Goal: Task Accomplishment & Management: Use online tool/utility

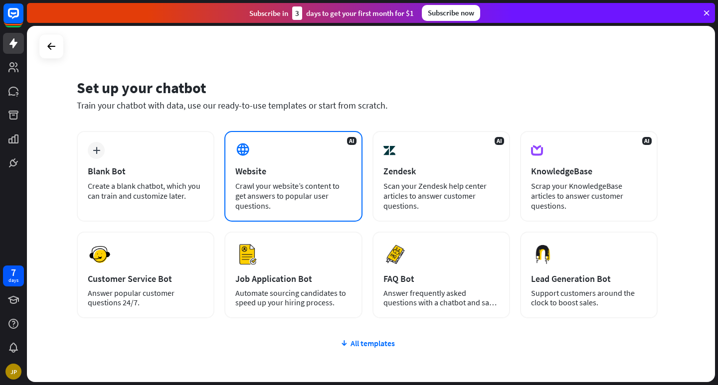
click at [329, 166] on div "Website" at bounding box center [293, 171] width 116 height 11
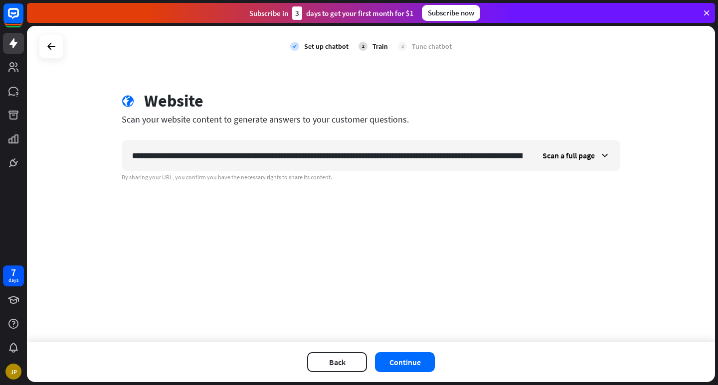
scroll to position [0, 170]
type input "**********"
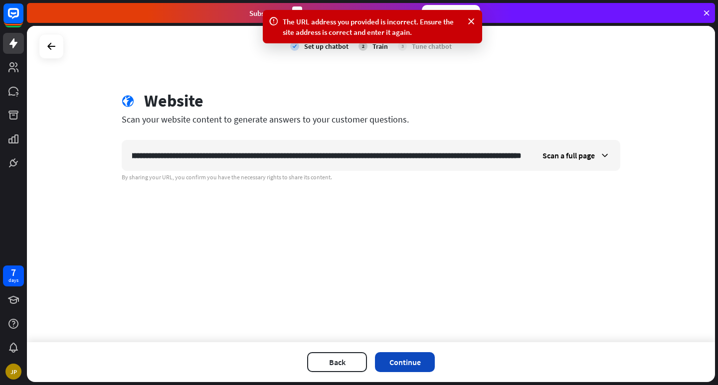
scroll to position [0, 0]
click at [420, 362] on button "Continue" at bounding box center [405, 362] width 60 height 20
click at [604, 156] on icon at bounding box center [605, 156] width 10 height 10
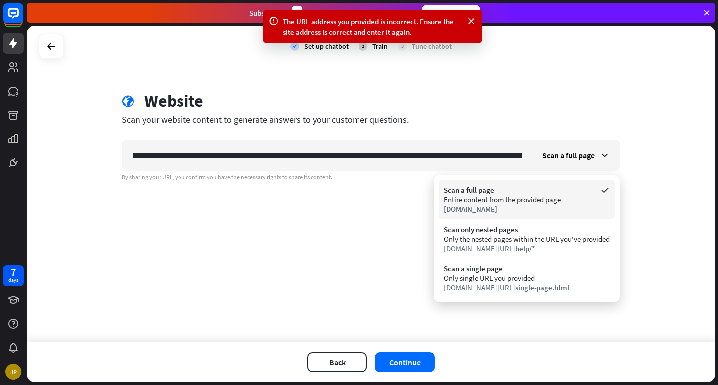
click at [548, 192] on div "Scan a full page" at bounding box center [527, 189] width 166 height 9
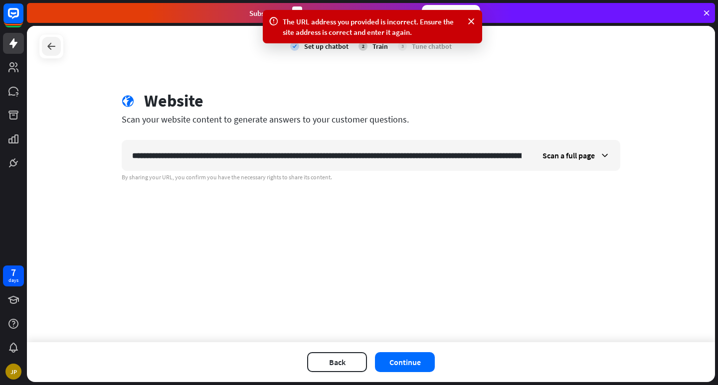
click at [56, 47] on icon at bounding box center [51, 46] width 12 height 12
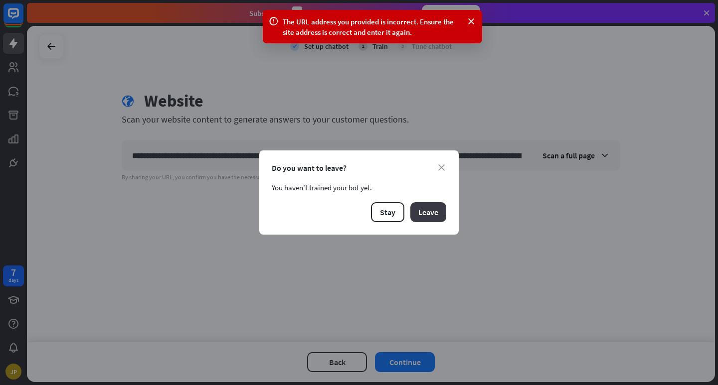
click at [430, 214] on button "Leave" at bounding box center [428, 212] width 36 height 20
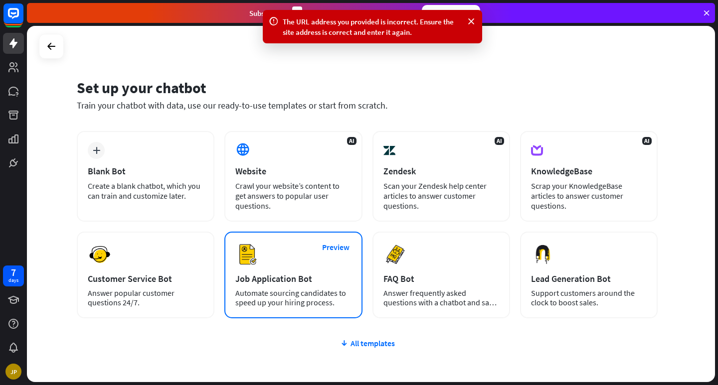
click at [279, 261] on div "Preview Job Application Bot Automate sourcing candidates to speed up your hirin…" at bounding box center [293, 275] width 138 height 87
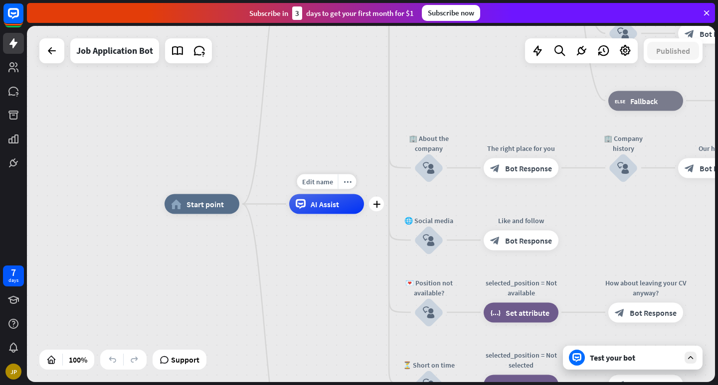
click at [340, 207] on div "AI Assist" at bounding box center [326, 204] width 75 height 20
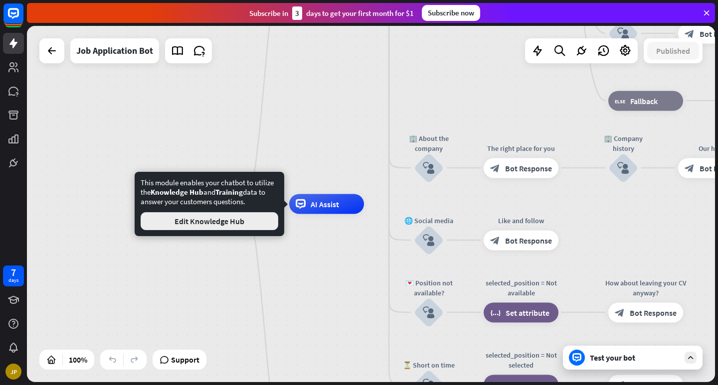
click at [240, 220] on button "Edit Knowledge Hub" at bounding box center [210, 221] width 138 height 18
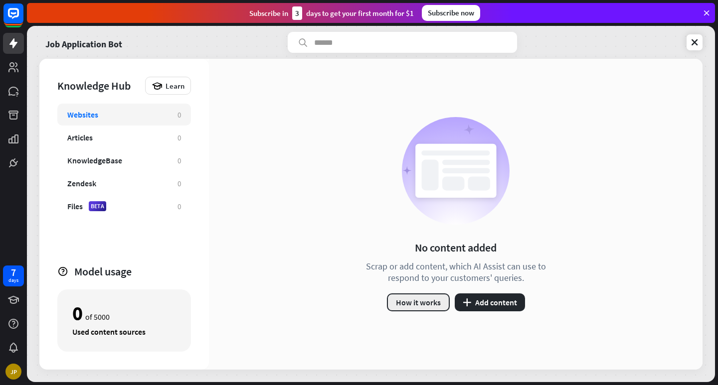
click at [430, 303] on button "How it works" at bounding box center [418, 303] width 63 height 18
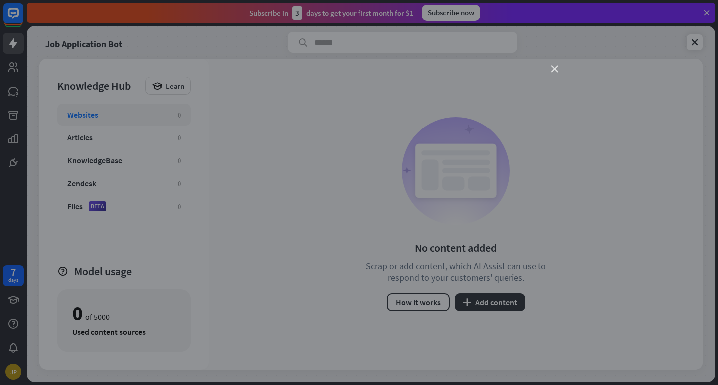
click at [556, 67] on icon "close" at bounding box center [554, 69] width 7 height 7
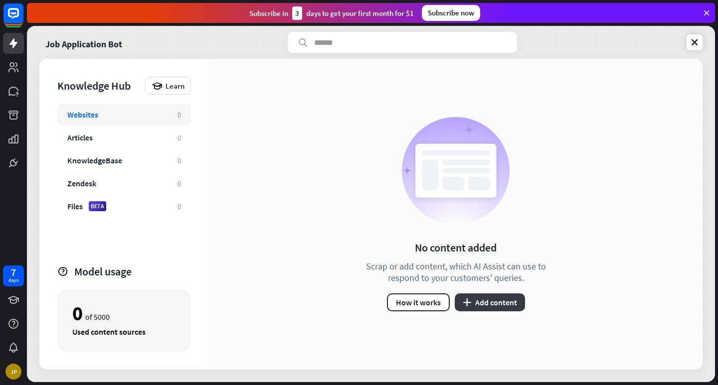
click at [499, 303] on button "plus Add content" at bounding box center [490, 303] width 70 height 18
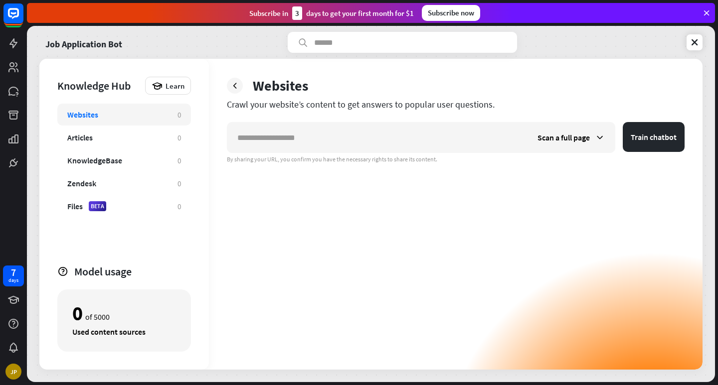
click at [405, 153] on div "Scan a full page Train chatbot By sharing your URL, you confirm you have the ne…" at bounding box center [456, 142] width 458 height 41
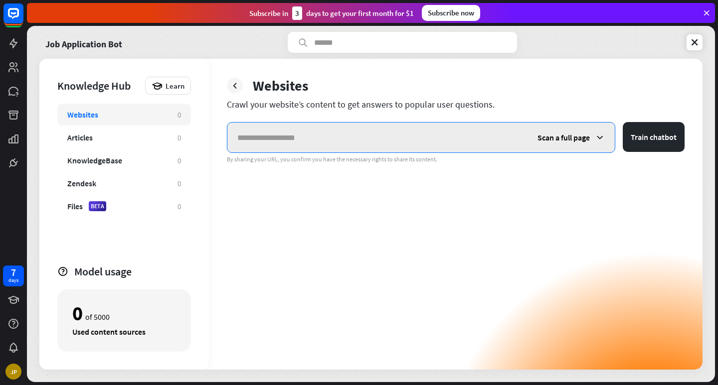
click at [377, 130] on input "text" at bounding box center [377, 138] width 300 height 30
type input "*"
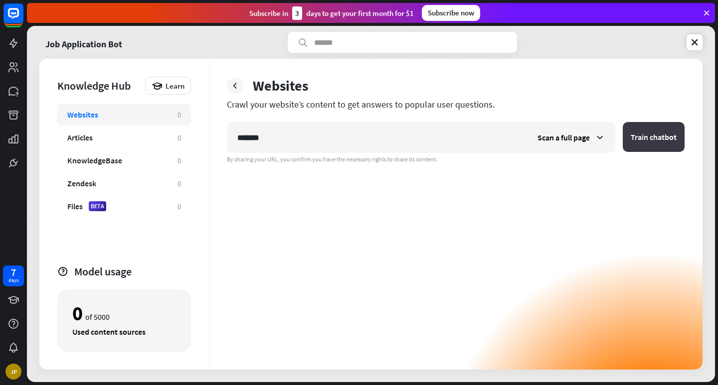
click at [653, 141] on button "Train chatbot" at bounding box center [654, 137] width 62 height 30
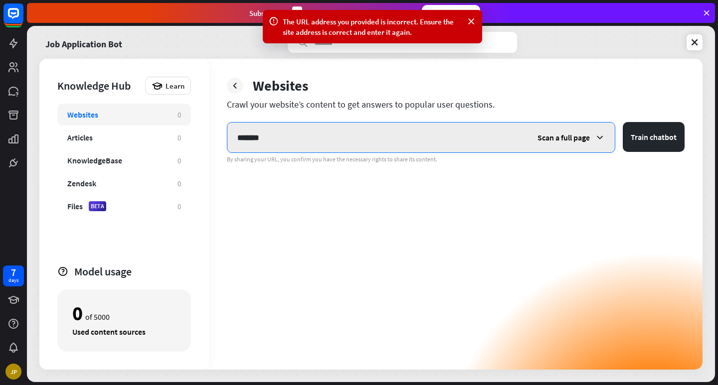
click at [318, 138] on input "*******" at bounding box center [377, 138] width 300 height 30
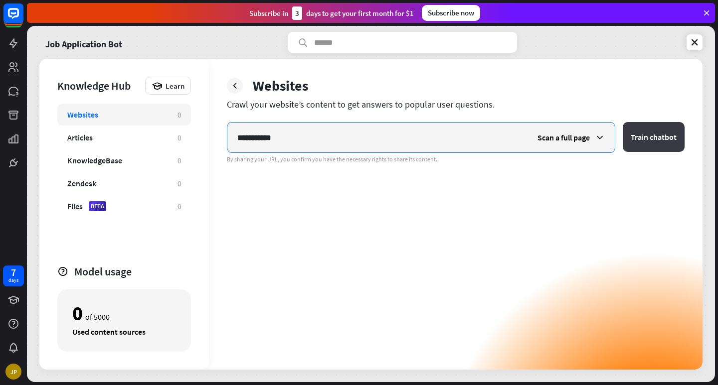
type input "**********"
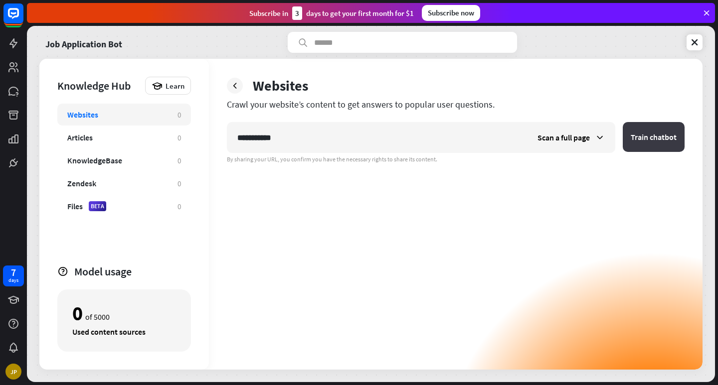
click at [668, 134] on button "Train chatbot" at bounding box center [654, 137] width 62 height 30
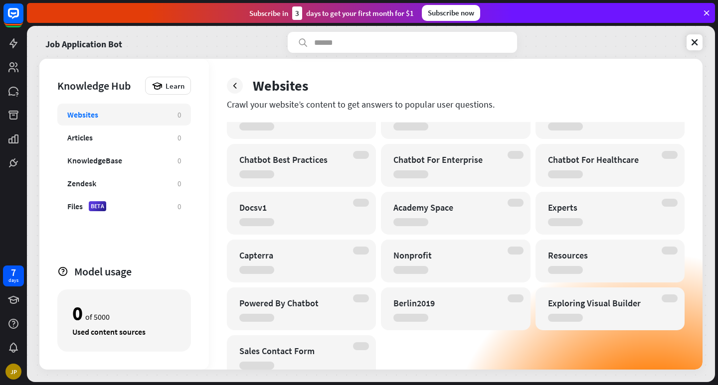
scroll to position [244, 0]
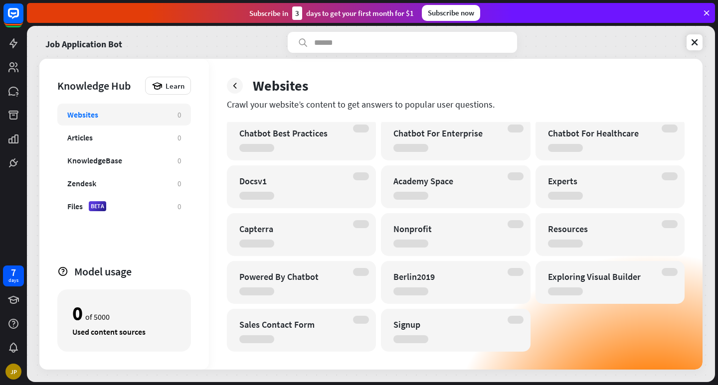
click at [368, 273] on div at bounding box center [361, 272] width 16 height 8
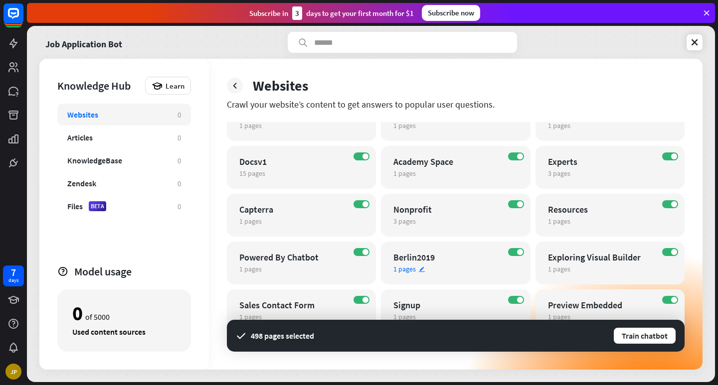
scroll to position [281, 0]
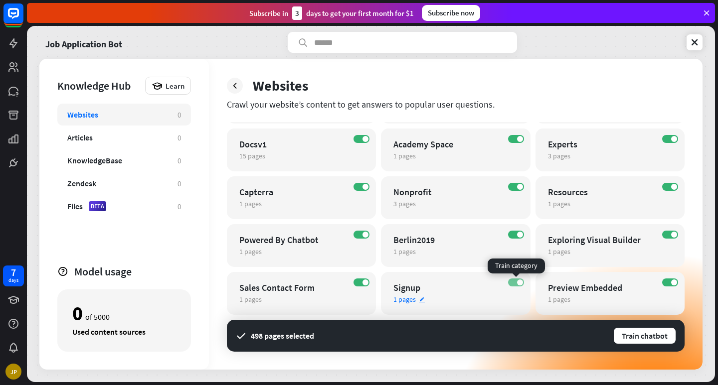
click at [516, 284] on label "ON" at bounding box center [516, 283] width 16 height 8
click at [367, 281] on span at bounding box center [365, 283] width 6 height 6
click at [645, 337] on button "Train chatbot" at bounding box center [645, 336] width 64 height 18
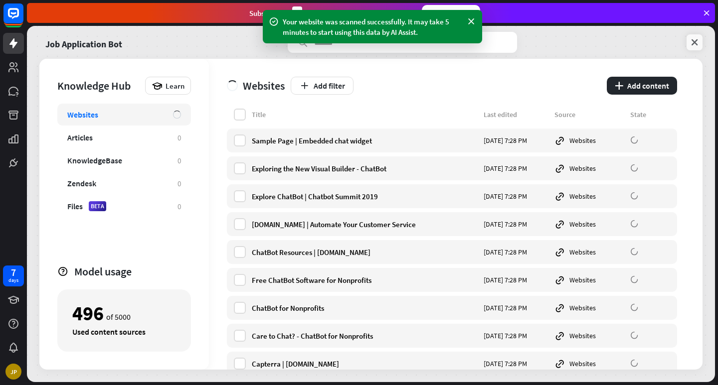
click at [695, 43] on icon at bounding box center [694, 42] width 10 height 10
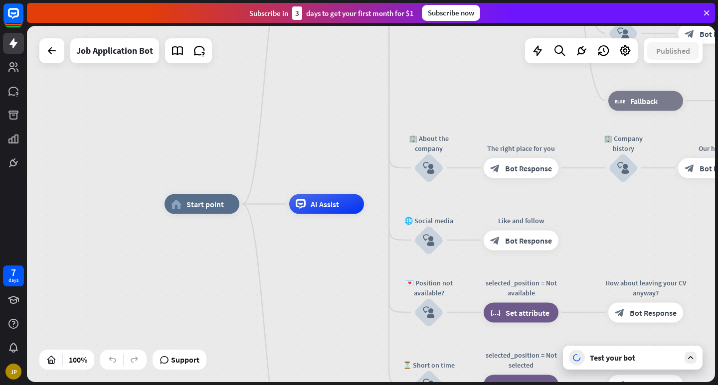
drag, startPoint x: 703, startPoint y: 36, endPoint x: 640, endPoint y: 54, distance: 65.2
click at [640, 204] on div "home_2 Start point Welcome message block_bot_response Bot Response ✨ Main menu …" at bounding box center [509, 382] width 688 height 356
drag, startPoint x: 662, startPoint y: 73, endPoint x: 562, endPoint y: 89, distance: 100.5
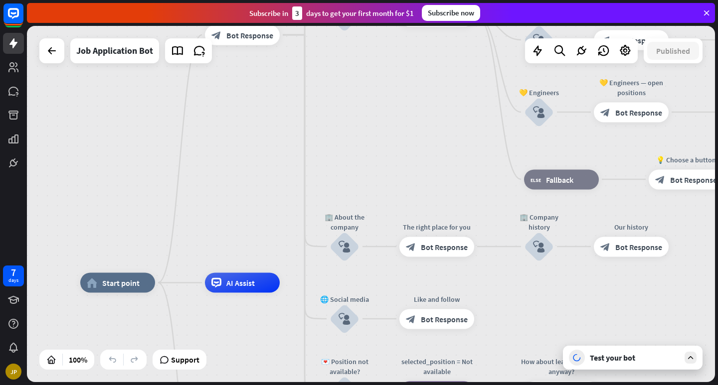
drag, startPoint x: 558, startPoint y: 87, endPoint x: 474, endPoint y: 166, distance: 115.3
click at [474, 166] on div "home_2 Start point Welcome message block_bot_response Bot Response ✨ Main menu …" at bounding box center [371, 204] width 688 height 356
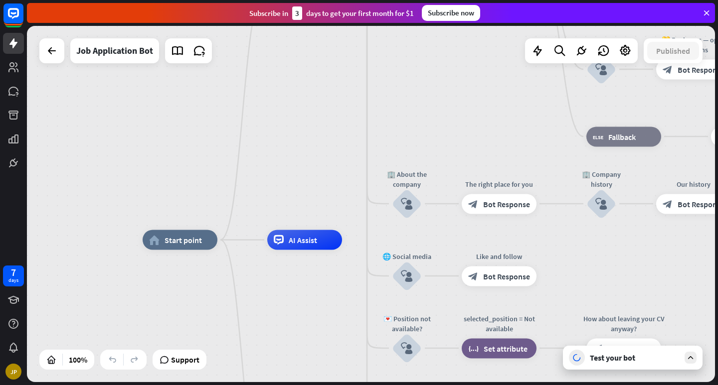
drag, startPoint x: 390, startPoint y: 159, endPoint x: 452, endPoint y: 116, distance: 75.6
click at [452, 116] on div "home_2 Start point Welcome message block_bot_response Bot Response ✨ Main menu …" at bounding box center [371, 204] width 688 height 356
click at [641, 355] on div "Test your bot" at bounding box center [635, 358] width 90 height 10
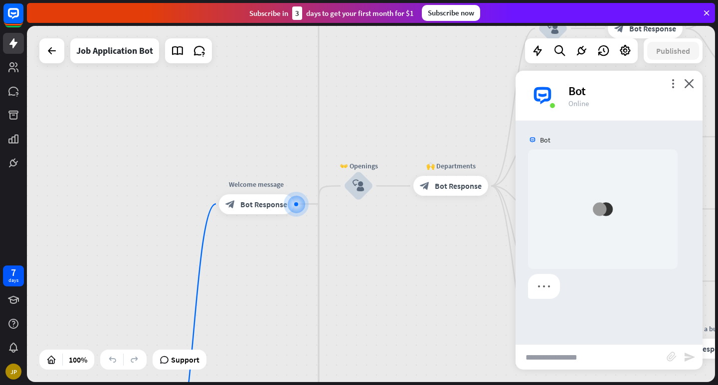
click at [567, 357] on input "text" at bounding box center [590, 357] width 151 height 25
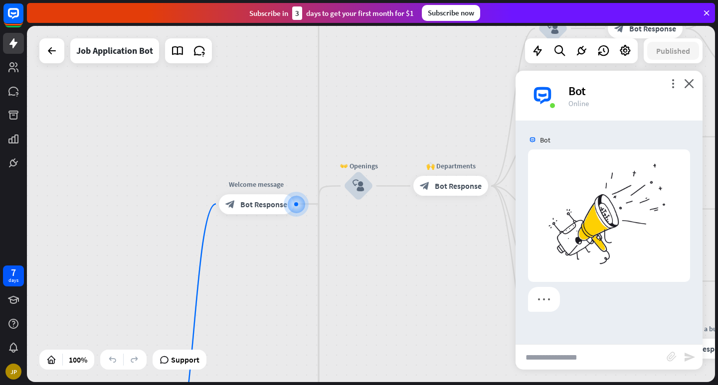
paste input "**********"
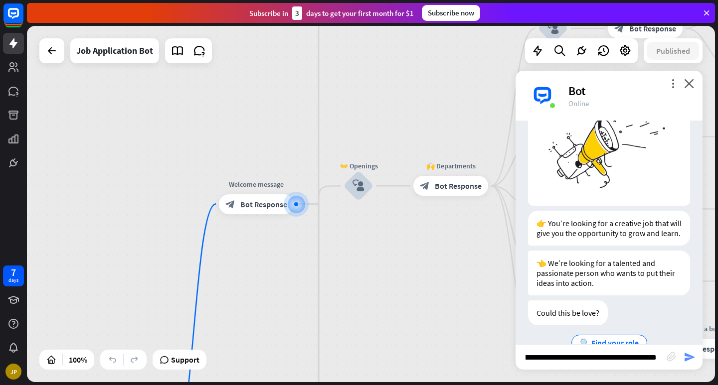
scroll to position [104, 0]
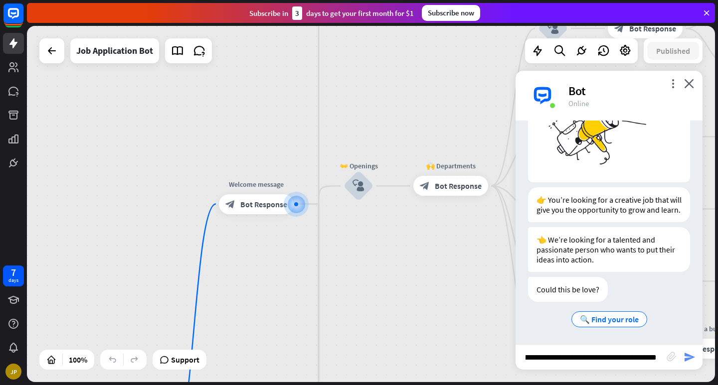
type input "**********"
click at [690, 360] on icon "send" at bounding box center [689, 357] width 12 height 12
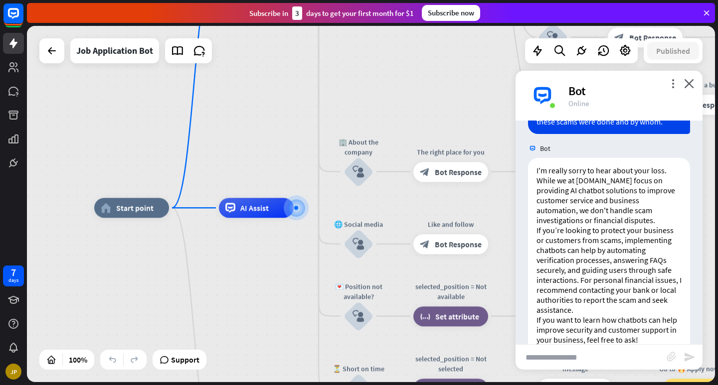
scroll to position [383, 0]
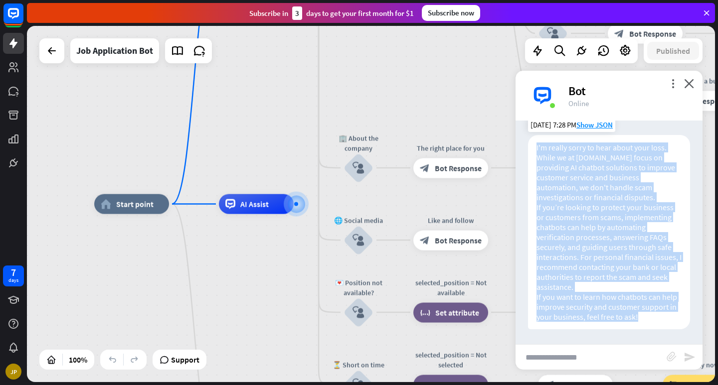
drag, startPoint x: 535, startPoint y: 148, endPoint x: 673, endPoint y: 317, distance: 217.9
click at [673, 317] on div "I'm really sorry to hear about your loss. While we at [DOMAIN_NAME] focus on pr…" at bounding box center [609, 232] width 162 height 194
copy div "I'm really sorry to hear about your loss. While we at [DOMAIN_NAME] focus on pr…"
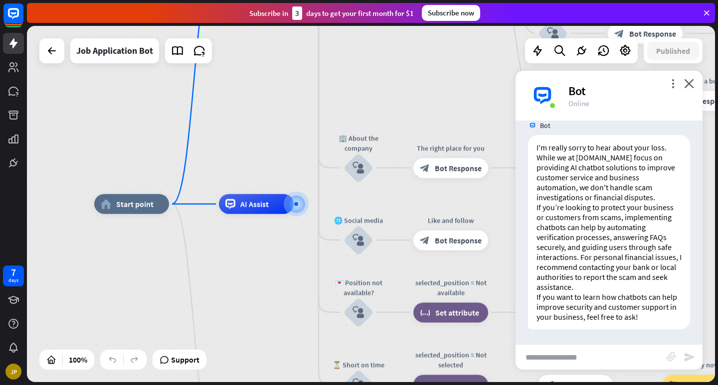
click at [551, 350] on input "text" at bounding box center [590, 357] width 151 height 25
paste input "**********"
type input "**********"
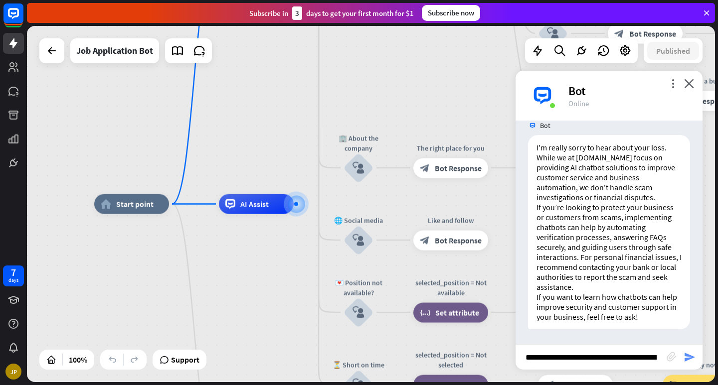
click at [684, 361] on icon "send" at bounding box center [689, 357] width 12 height 12
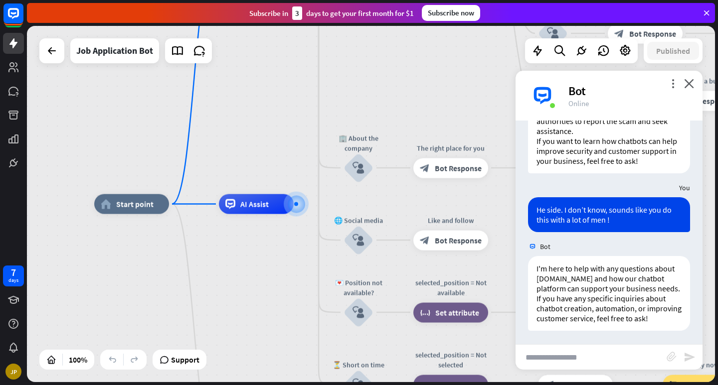
scroll to position [551, 0]
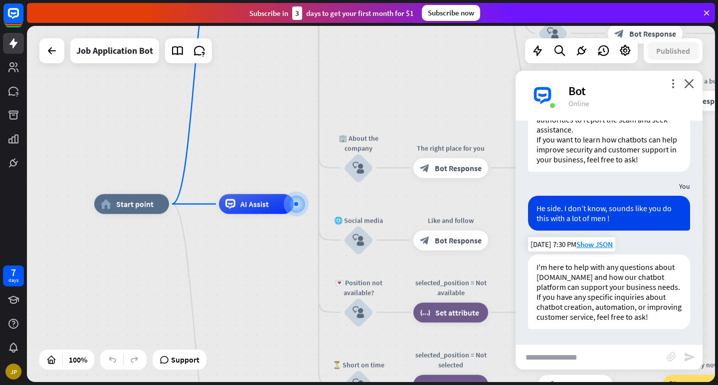
click at [636, 294] on p "I'm here to help with any questions about [DOMAIN_NAME] and how our chatbot pla…" at bounding box center [608, 292] width 145 height 60
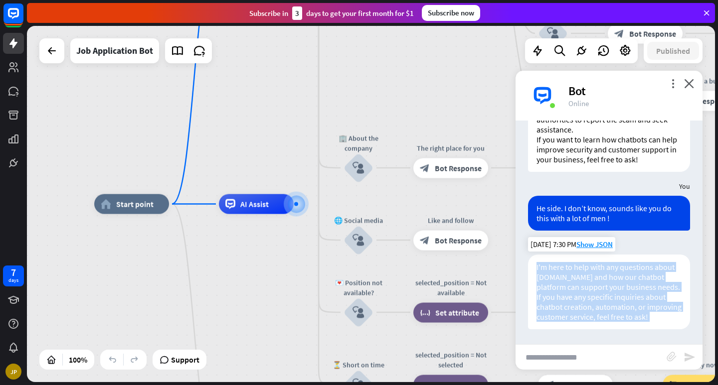
click at [636, 294] on p "I'm here to help with any questions about [DOMAIN_NAME] and how our chatbot pla…" at bounding box center [608, 292] width 145 height 60
copy div "I'm here to help with any questions about [DOMAIN_NAME] and how our chatbot pla…"
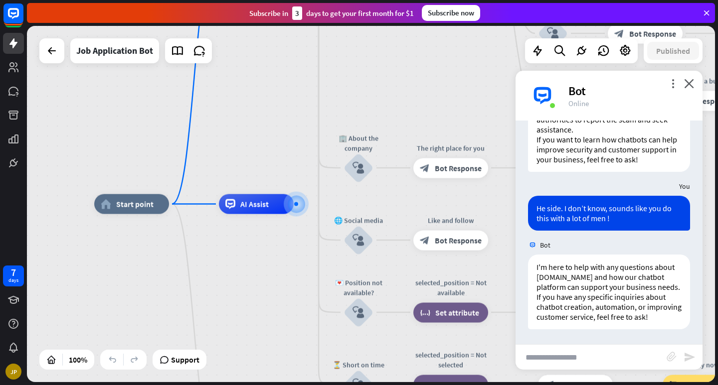
click at [567, 356] on input "text" at bounding box center [590, 357] width 151 height 25
paste input "**********"
type input "**********"
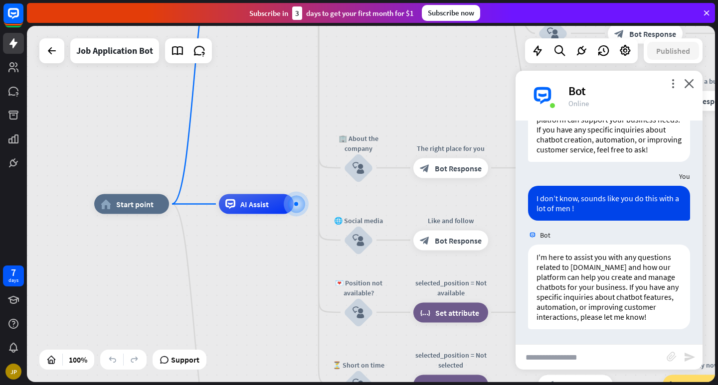
scroll to position [728, 0]
click at [590, 271] on p "I'm here to assist you with any questions related to [DOMAIN_NAME] and how our …" at bounding box center [608, 287] width 145 height 70
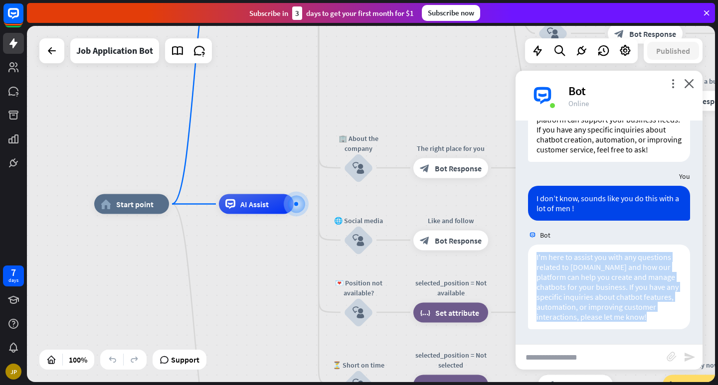
copy div "I'm here to assist you with any questions related to [DOMAIN_NAME] and how our …"
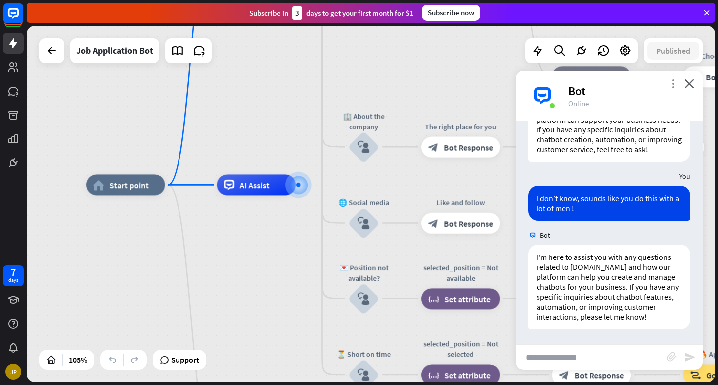
click at [675, 88] on icon "more_vert" at bounding box center [672, 83] width 9 height 9
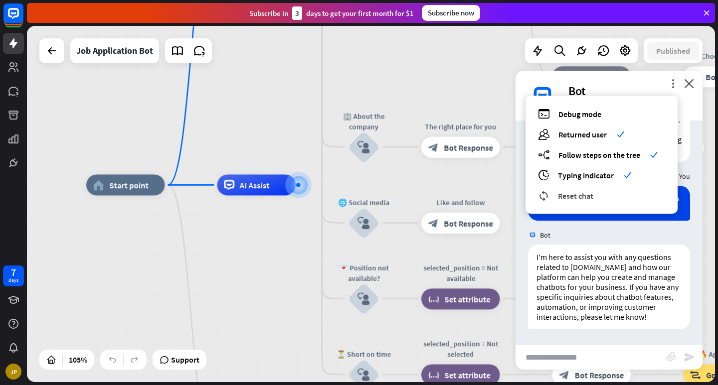
click at [596, 193] on div "reset_chat Reset chat" at bounding box center [601, 195] width 127 height 11
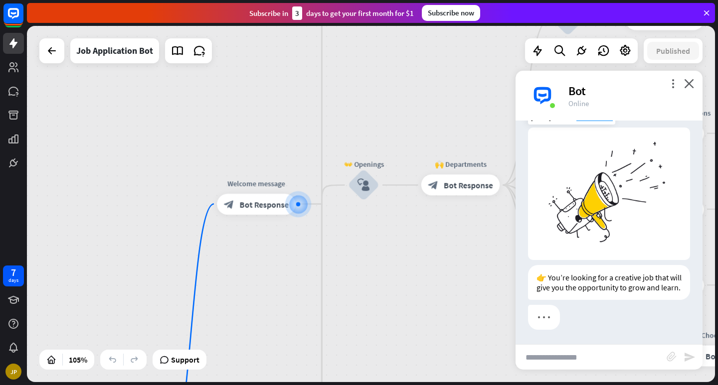
scroll to position [26, 0]
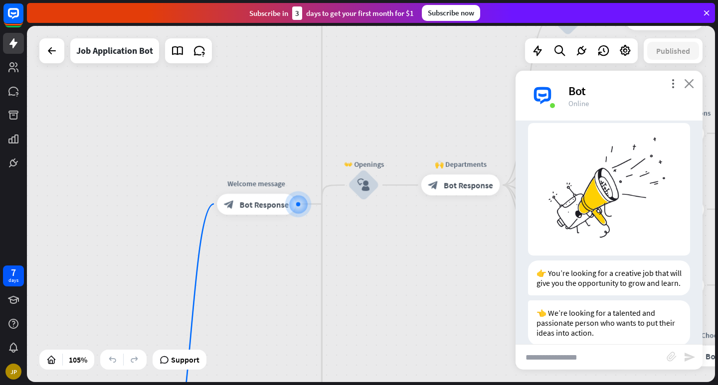
click at [690, 86] on icon "close" at bounding box center [689, 83] width 10 height 9
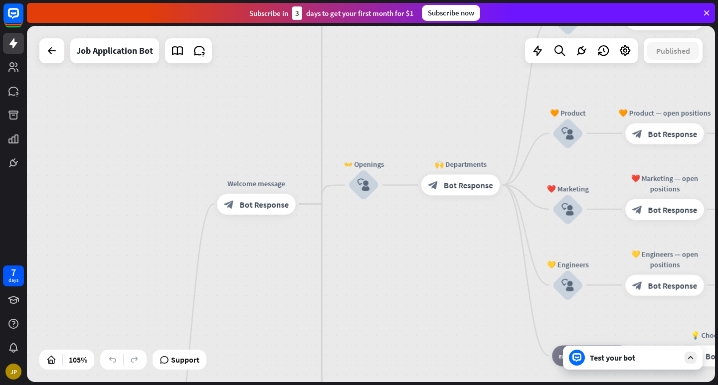
scroll to position [46, 0]
click at [677, 208] on span "Bot Response" at bounding box center [672, 209] width 49 height 10
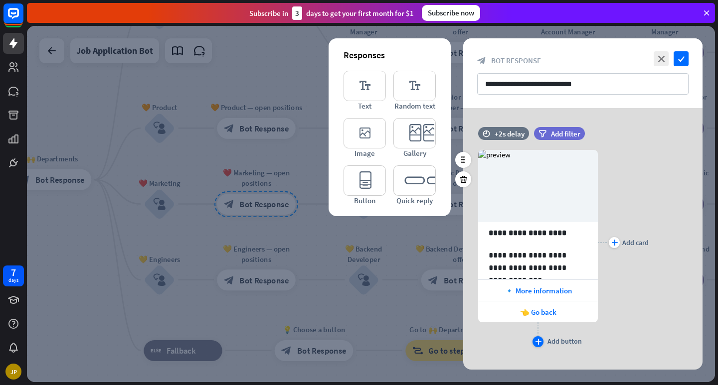
click at [553, 341] on div "Add button" at bounding box center [564, 341] width 34 height 9
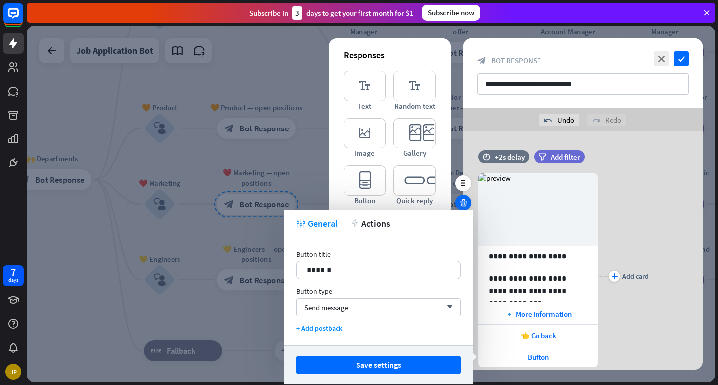
click at [464, 200] on icon at bounding box center [463, 202] width 9 height 9
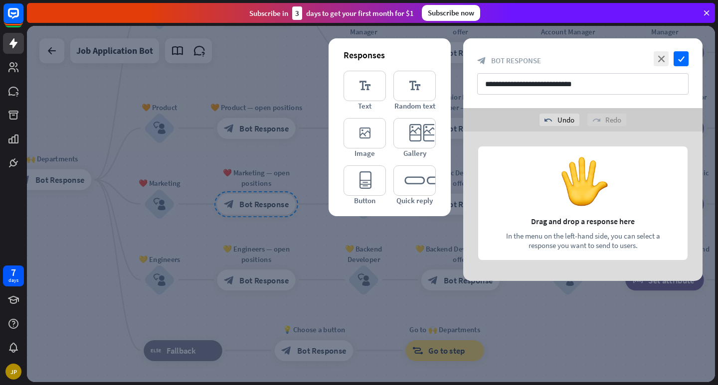
click at [545, 198] on div at bounding box center [582, 207] width 239 height 150
click at [591, 184] on div at bounding box center [582, 207] width 239 height 150
click at [375, 95] on icon "editor_text" at bounding box center [364, 86] width 42 height 30
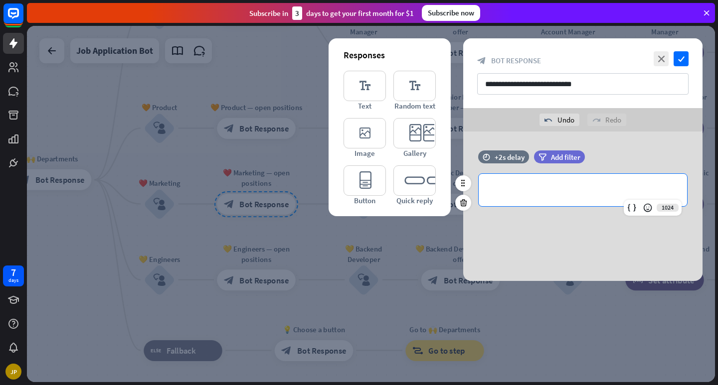
click at [531, 194] on p "**********" at bounding box center [583, 190] width 188 height 12
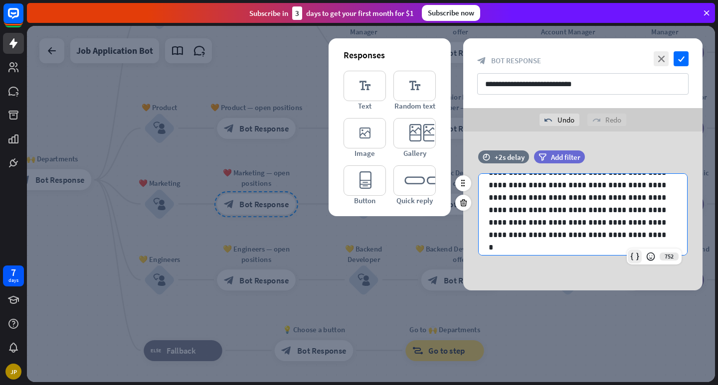
scroll to position [30, 0]
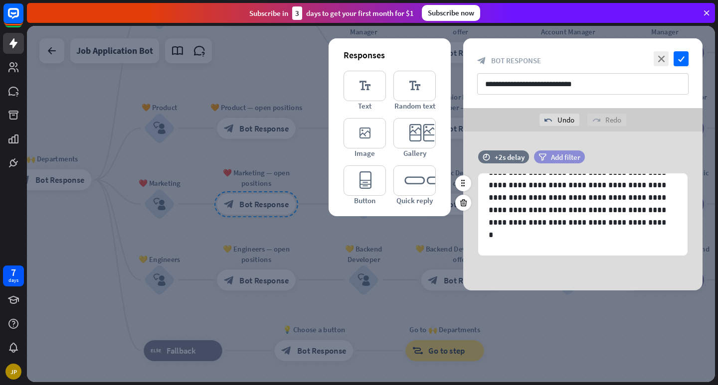
click at [562, 159] on span "Add filter" at bounding box center [565, 157] width 29 height 9
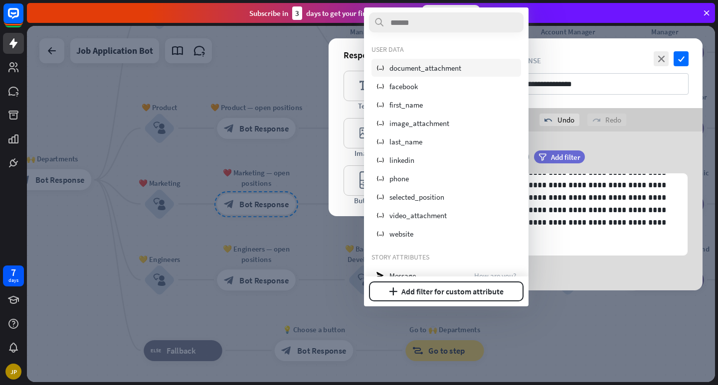
click at [469, 68] on div "variable document_attachment" at bounding box center [446, 68] width 150 height 18
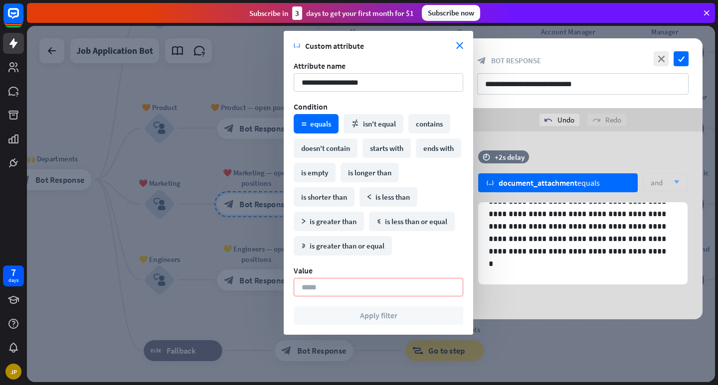
click at [454, 47] on span "Custom attribute" at bounding box center [380, 46] width 151 height 10
click at [464, 43] on div "**********" at bounding box center [378, 183] width 189 height 304
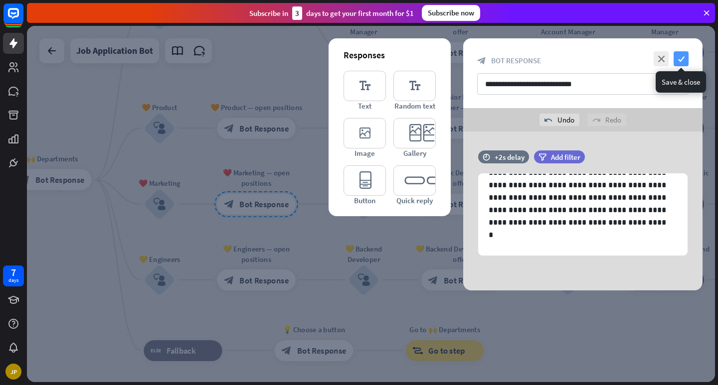
click at [681, 60] on icon "check" at bounding box center [681, 58] width 15 height 15
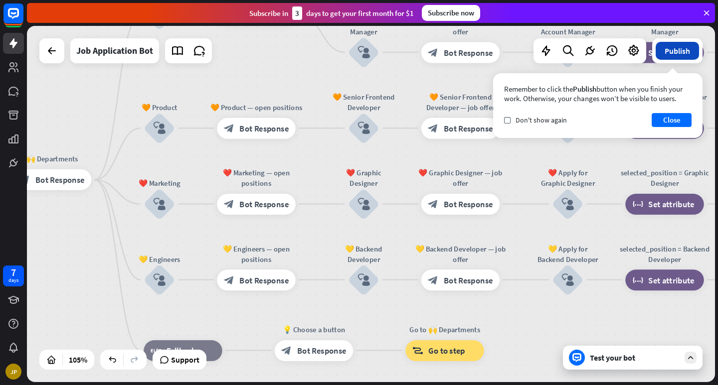
click at [673, 46] on button "Publish" at bounding box center [677, 51] width 43 height 18
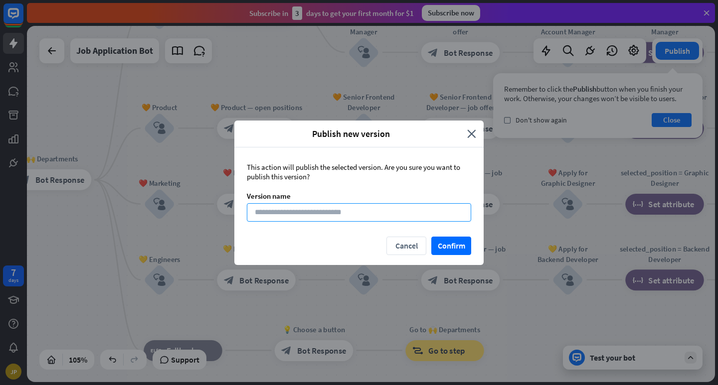
click at [375, 210] on input at bounding box center [359, 212] width 224 height 18
click at [477, 131] on div "Publish new version close" at bounding box center [358, 134] width 249 height 27
click at [475, 134] on icon "close" at bounding box center [471, 133] width 9 height 11
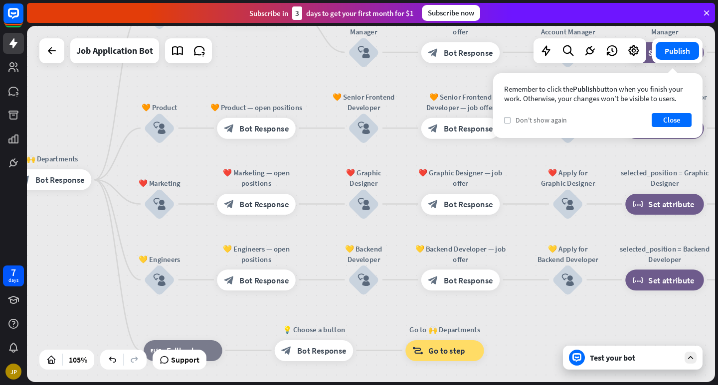
click at [508, 118] on icon "check" at bounding box center [507, 120] width 4 height 4
click at [667, 118] on button "Close" at bounding box center [672, 120] width 40 height 14
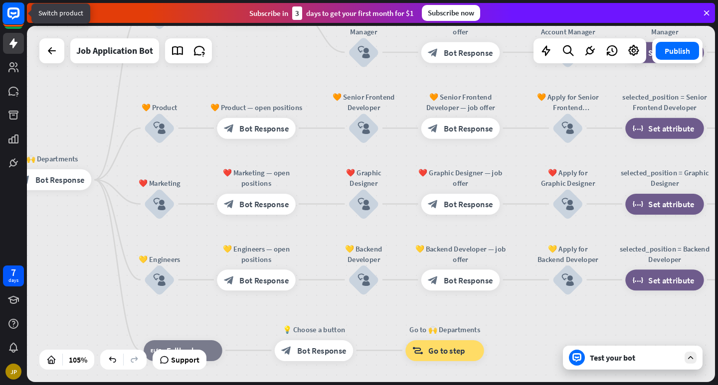
click at [21, 15] on rect at bounding box center [13, 13] width 22 height 22
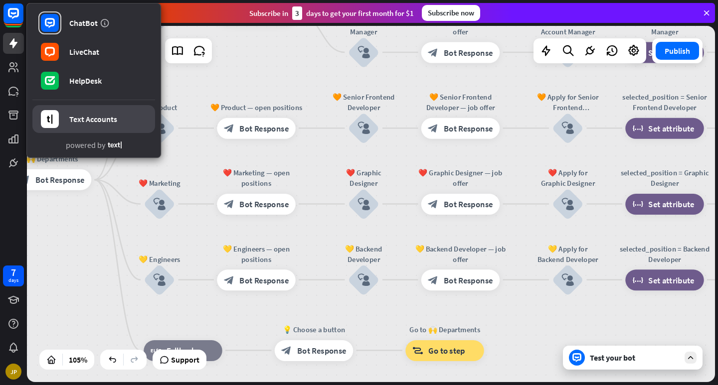
click at [105, 121] on div "Text Accounts" at bounding box center [93, 119] width 48 height 10
